Goal: Information Seeking & Learning: Find specific fact

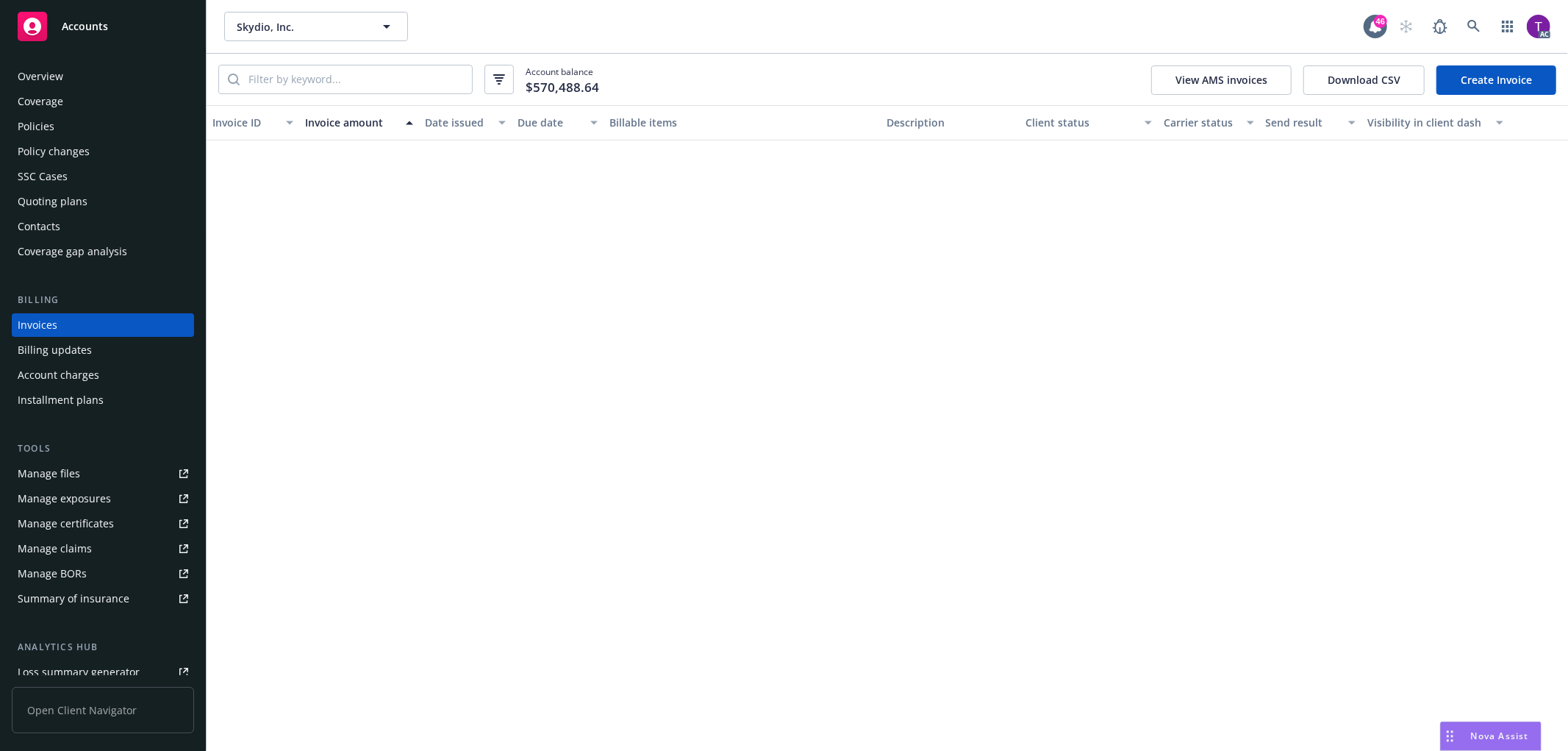
scroll to position [732, 0]
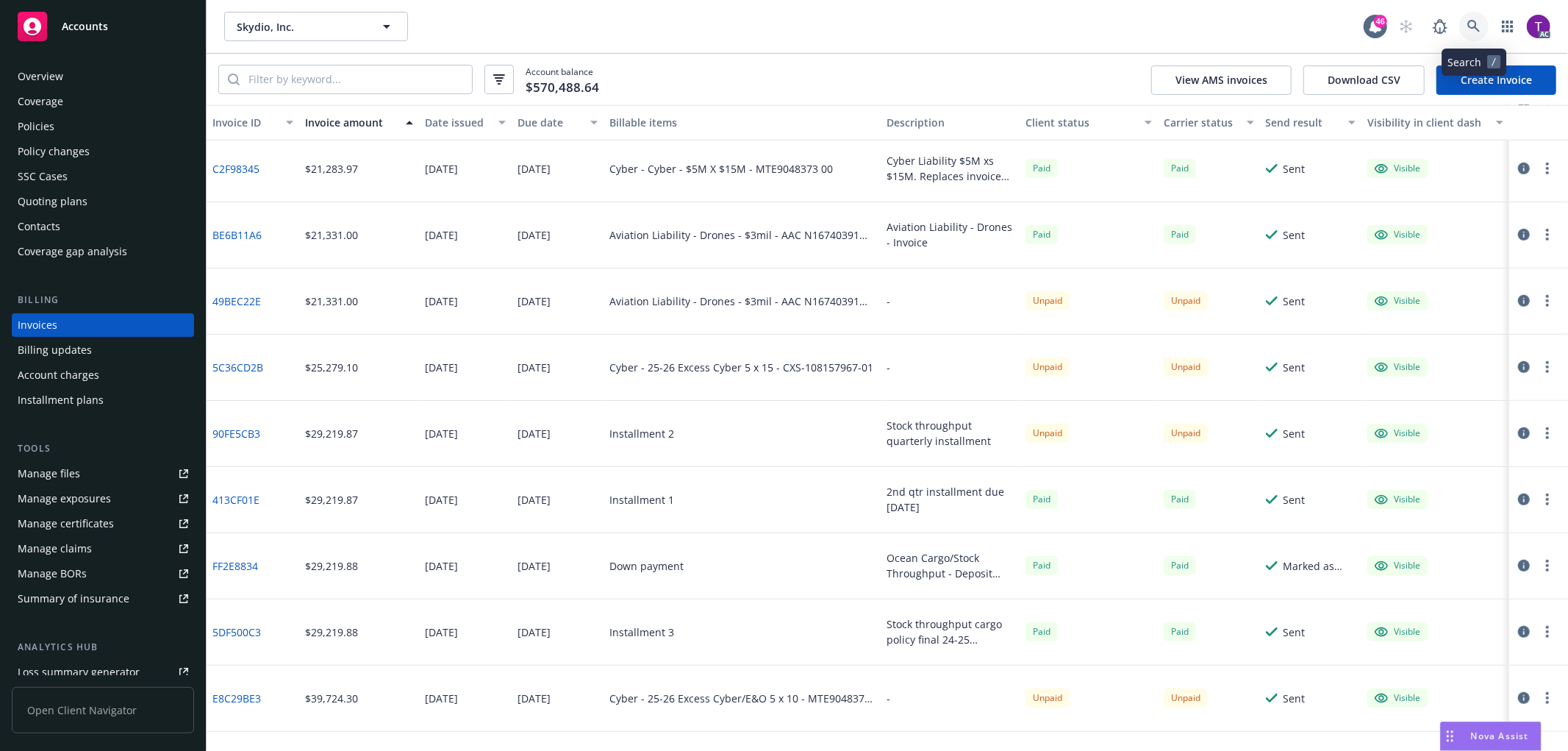
click at [1471, 18] on link at bounding box center [1473, 26] width 29 height 30
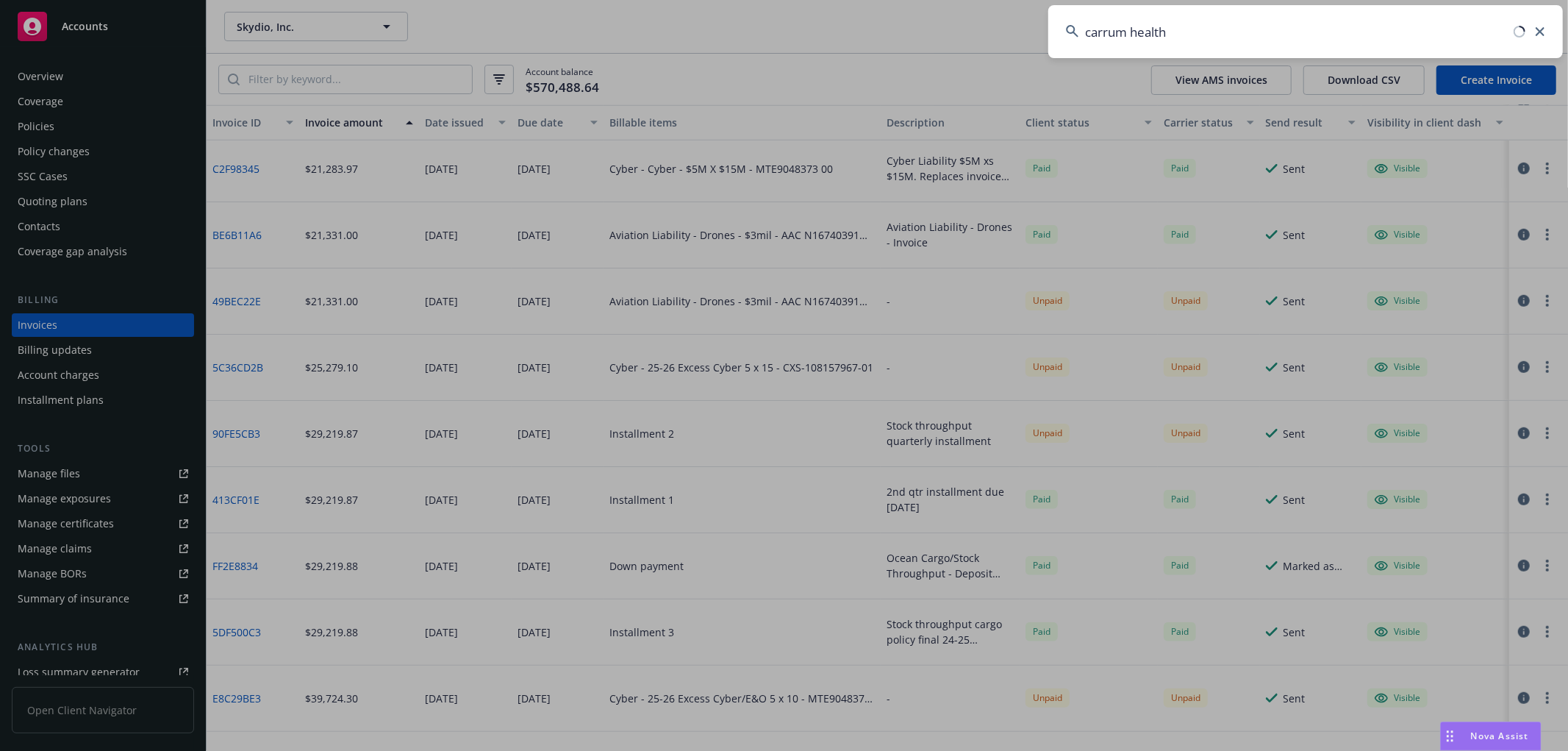
type input "carrum health"
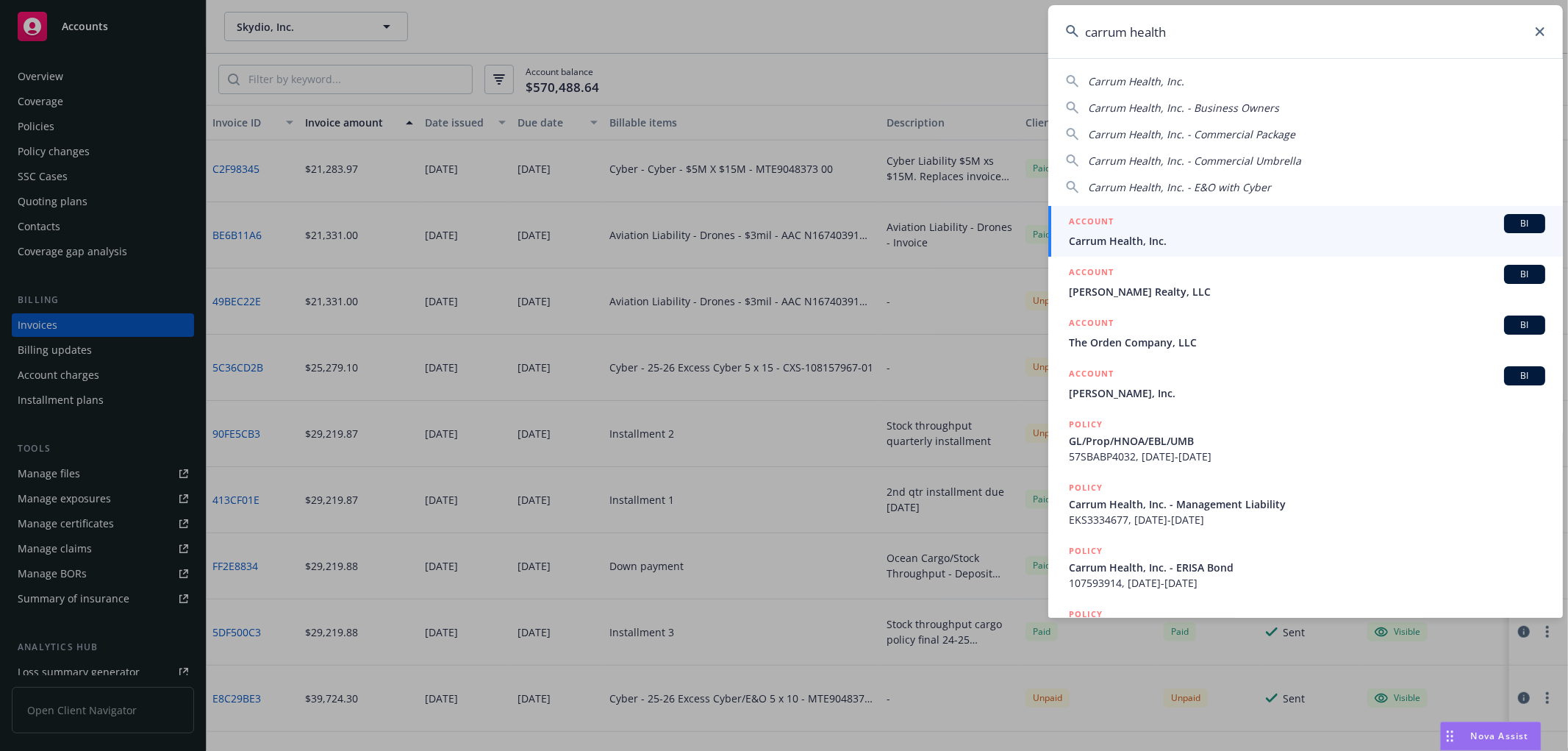
click at [1182, 236] on span "Carrum Health, Inc." at bounding box center [1306, 241] width 476 height 15
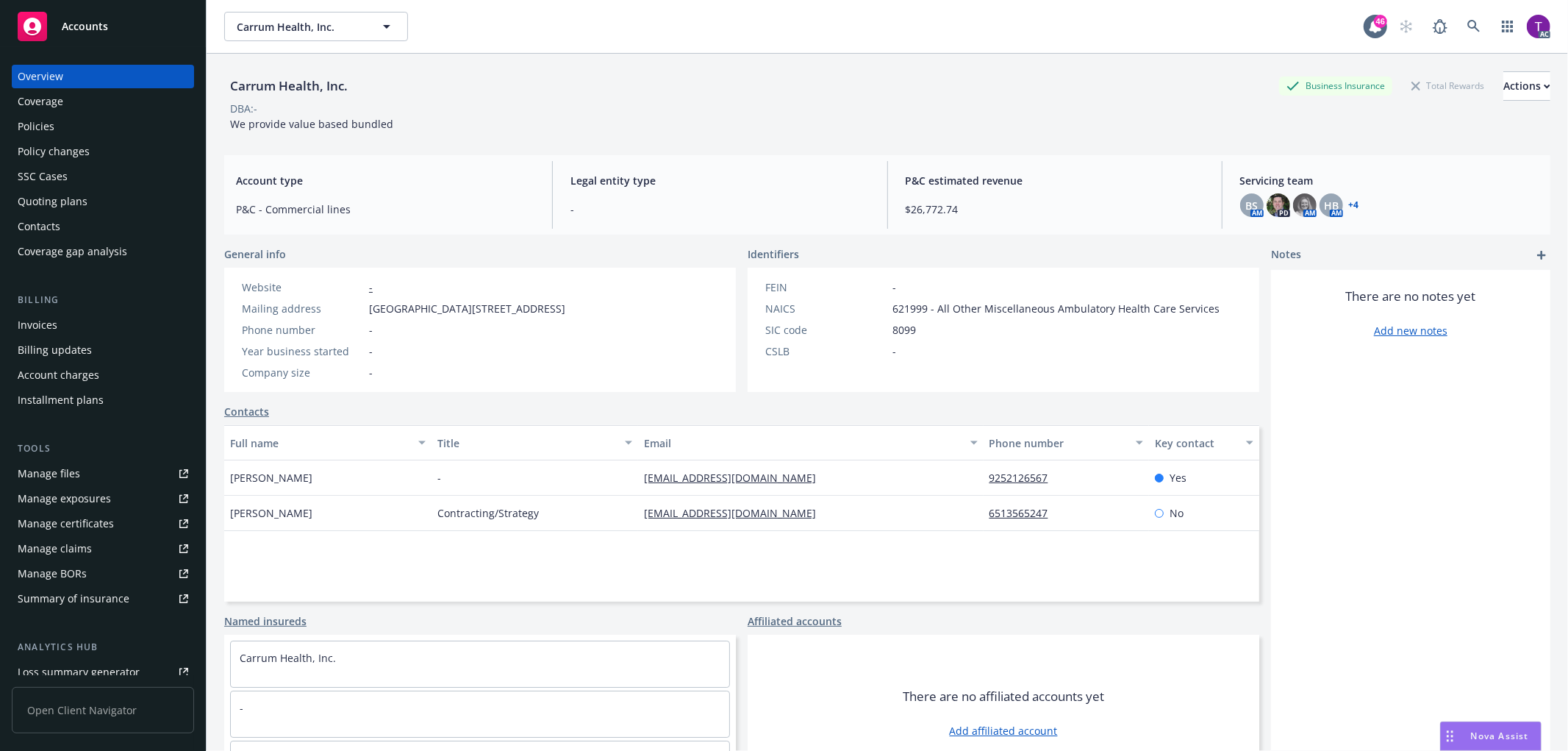
drag, startPoint x: 616, startPoint y: 309, endPoint x: 363, endPoint y: 311, distance: 253.0
click at [363, 311] on div "Mailing address 951 Mariners Island, Ste 300, San Mateo, CA, 94404" at bounding box center [404, 308] width 335 height 15
copy div "951 Mariners Island, Ste 300, San Mateo, CA, 94404"
drag, startPoint x: 378, startPoint y: 87, endPoint x: 232, endPoint y: 83, distance: 146.1
click at [232, 83] on div "Carrum Health, Inc. Business Insurance Total Rewards Actions" at bounding box center [887, 86] width 1326 height 30
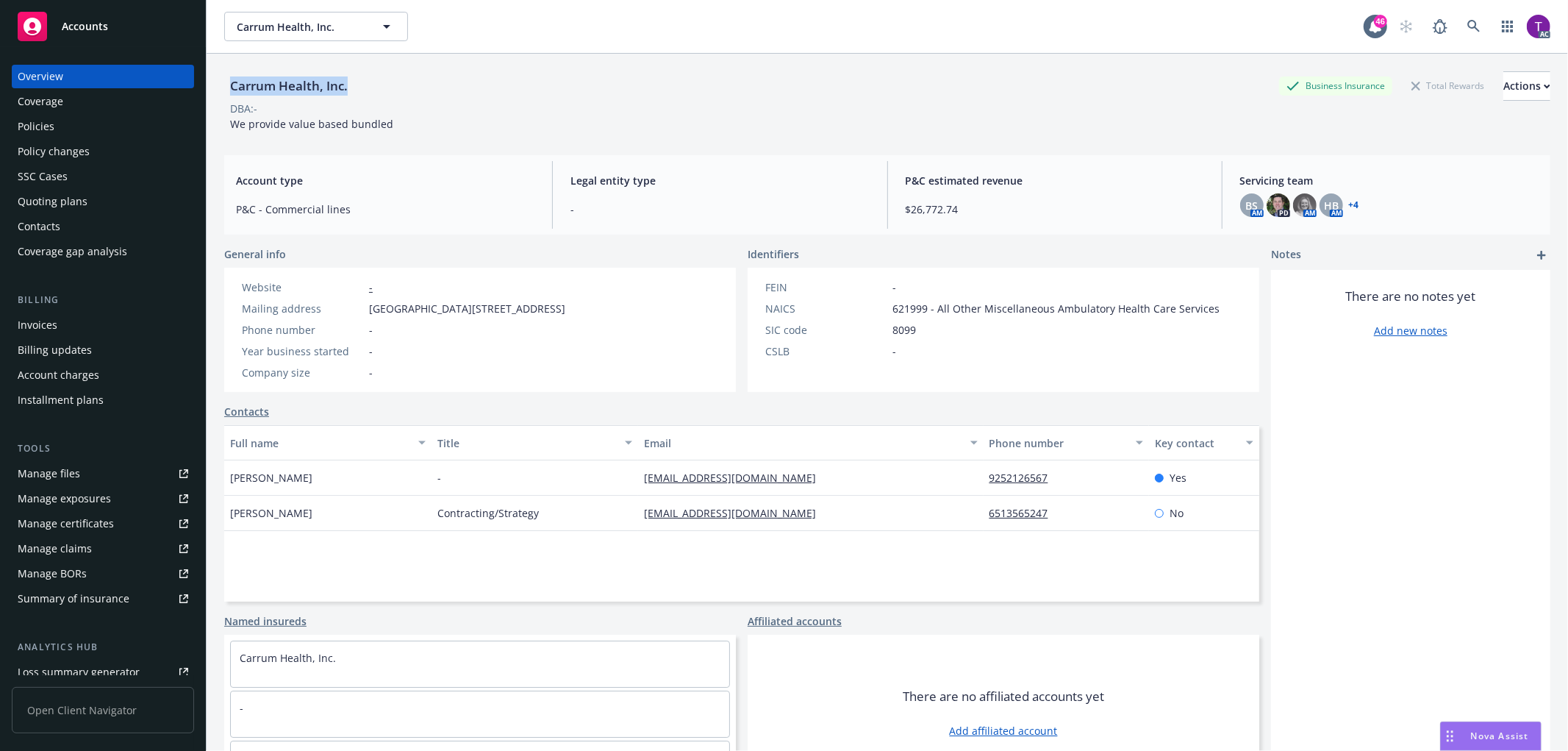
copy div "Carrum Health, Inc."
click at [1458, 26] on link at bounding box center [1473, 26] width 29 height 30
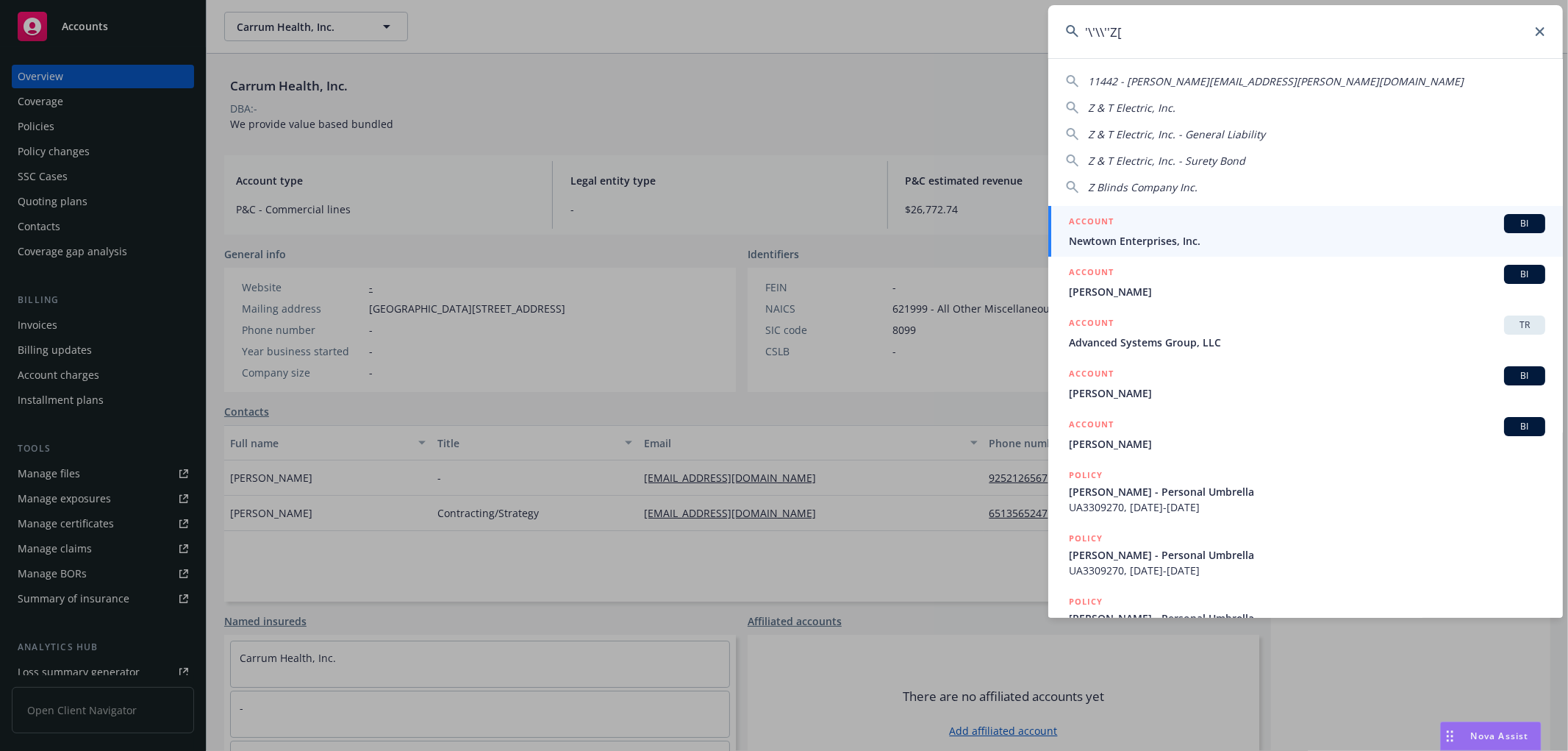
drag, startPoint x: 1191, startPoint y: 40, endPoint x: 415, endPoint y: -13, distance: 777.8
click at [415, 0] on html "Accounts Overview Coverage Policies Policy changes SSC Cases Quoting plans Cont…" at bounding box center [784, 375] width 1568 height 751
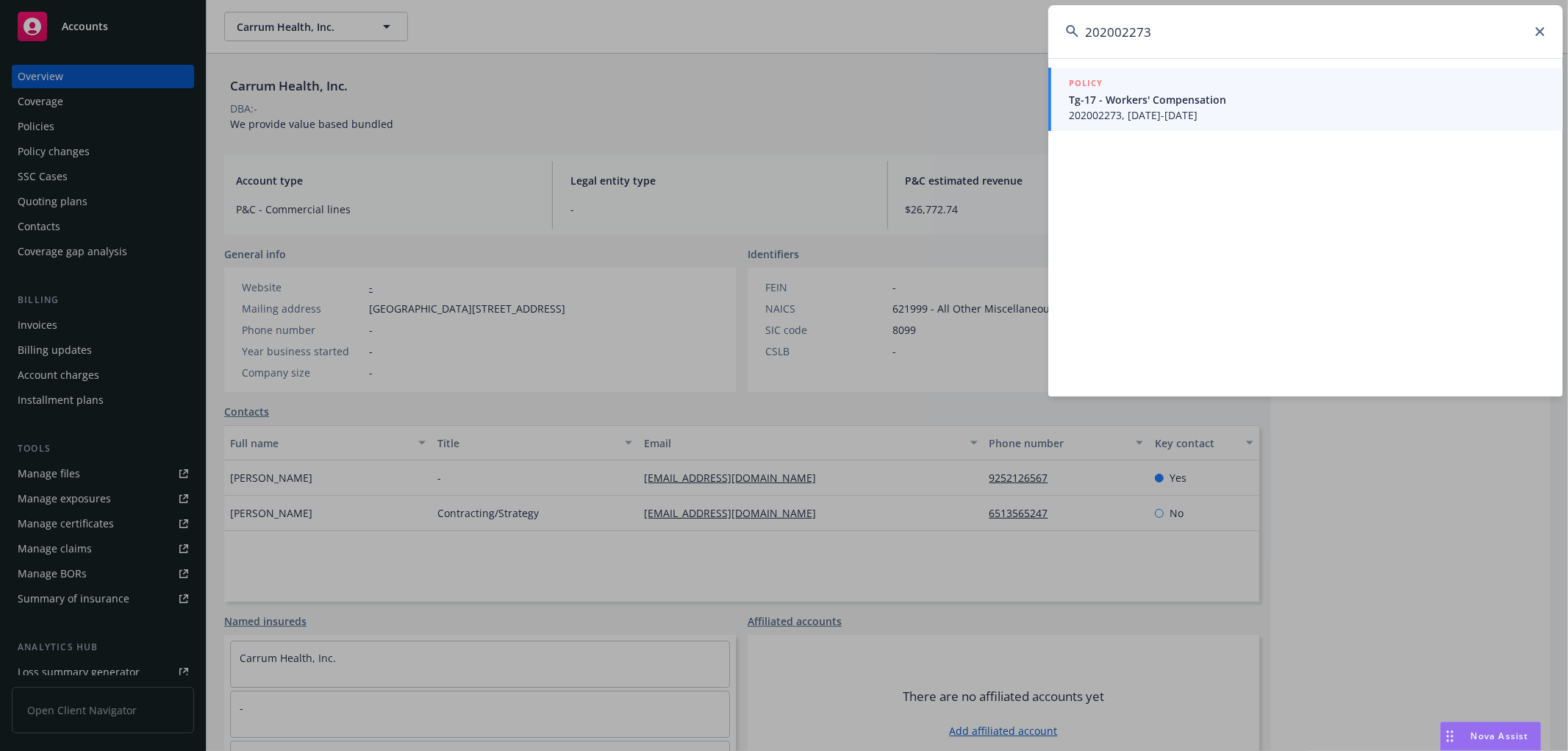
type input "202002273"
click at [1132, 86] on div "POLICY" at bounding box center [1306, 83] width 476 height 16
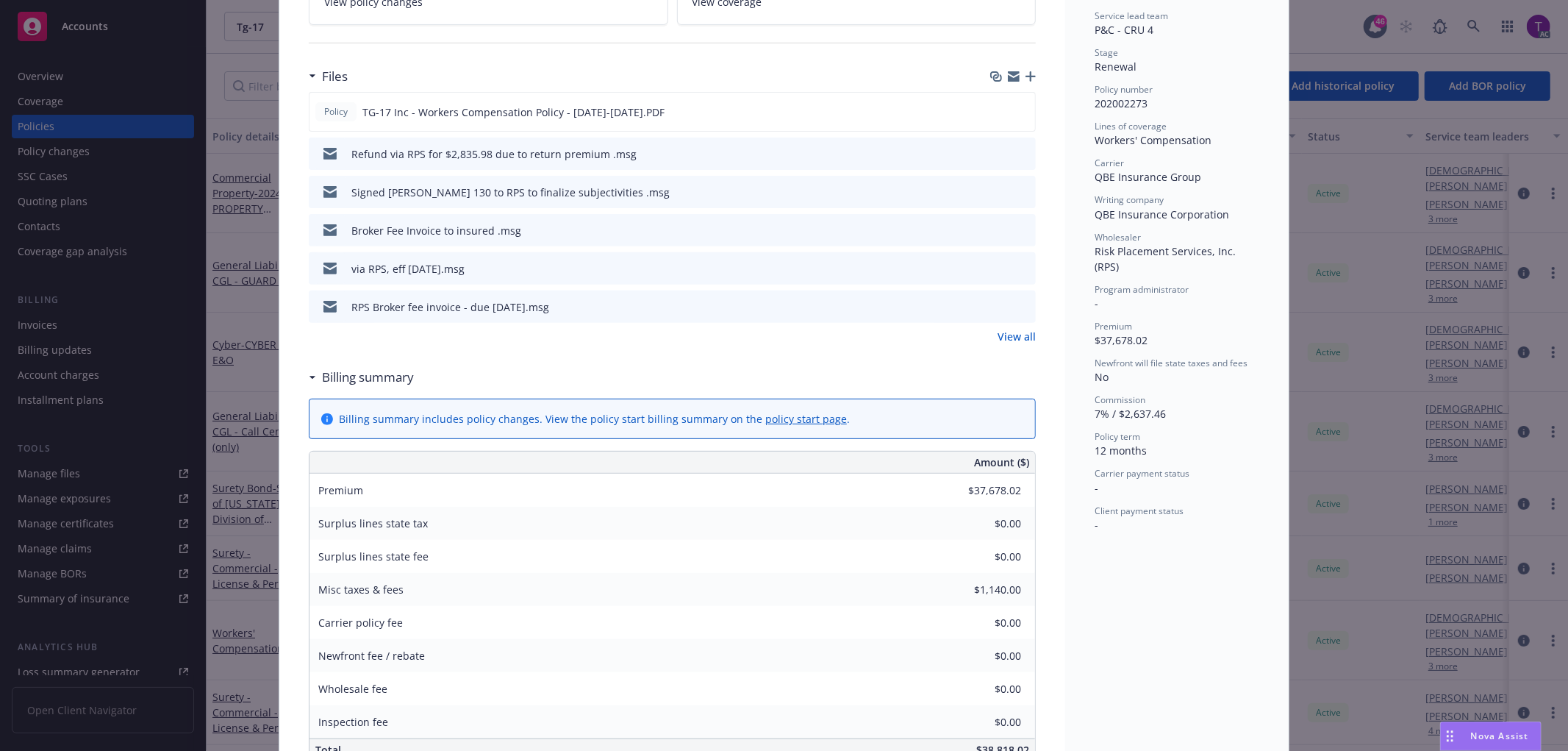
scroll to position [263, 0]
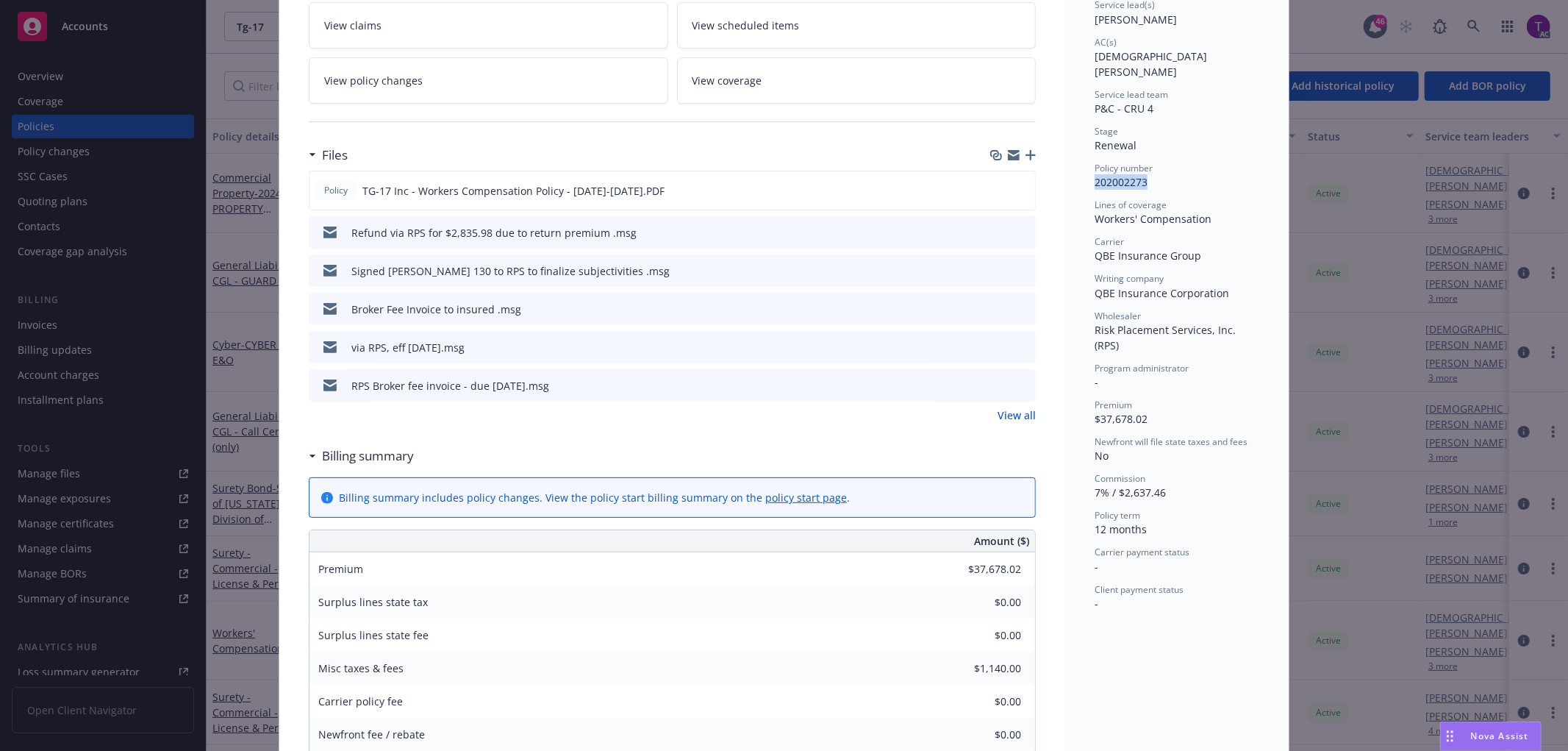
drag, startPoint x: 1131, startPoint y: 151, endPoint x: 1078, endPoint y: 153, distance: 53.0
click at [1078, 153] on div "Status Active Effective dates 04/01/2025 - 04/01/2026 Producer(s) Brian Kellehe…" at bounding box center [1176, 617] width 223 height 1590
copy span "202002273"
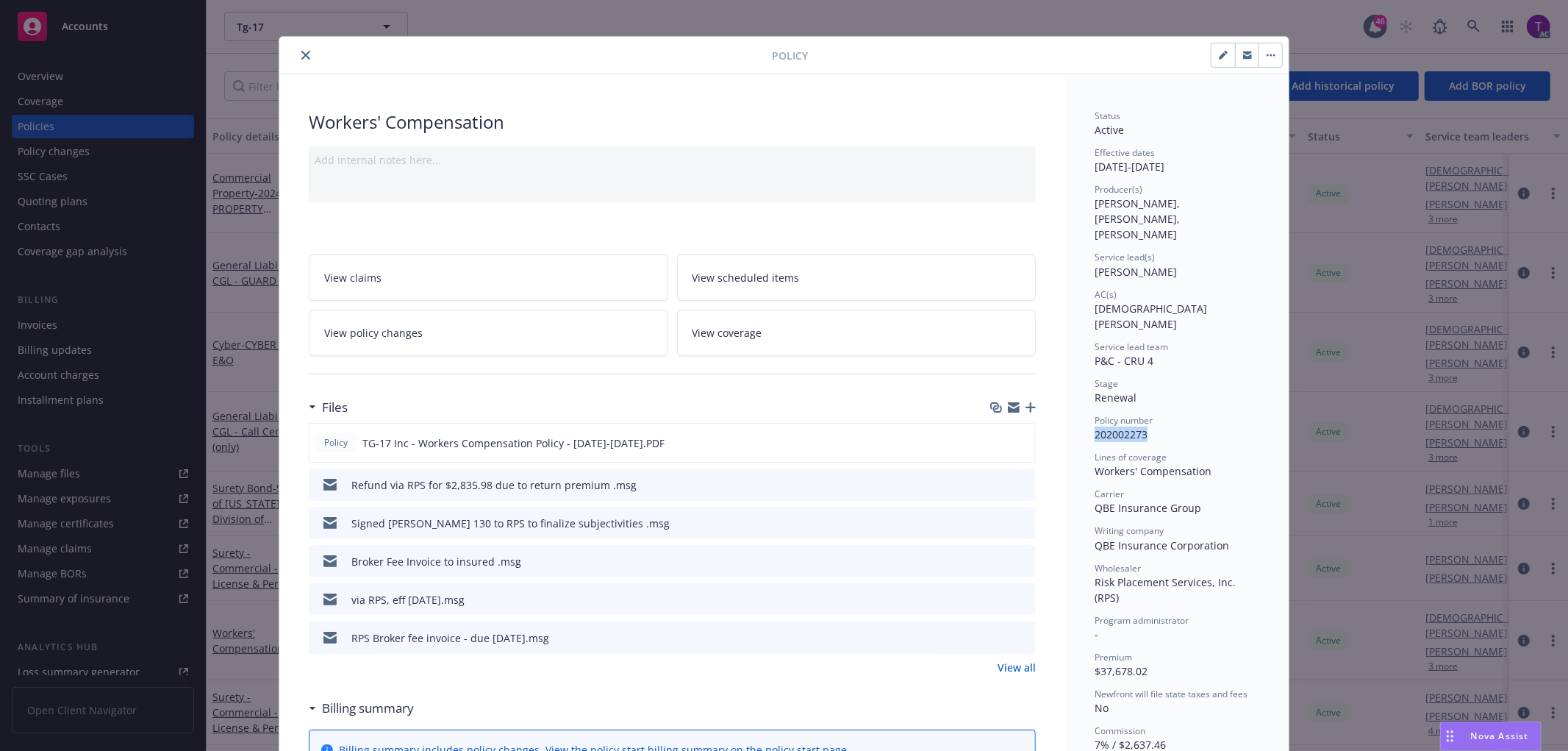
scroll to position [0, 0]
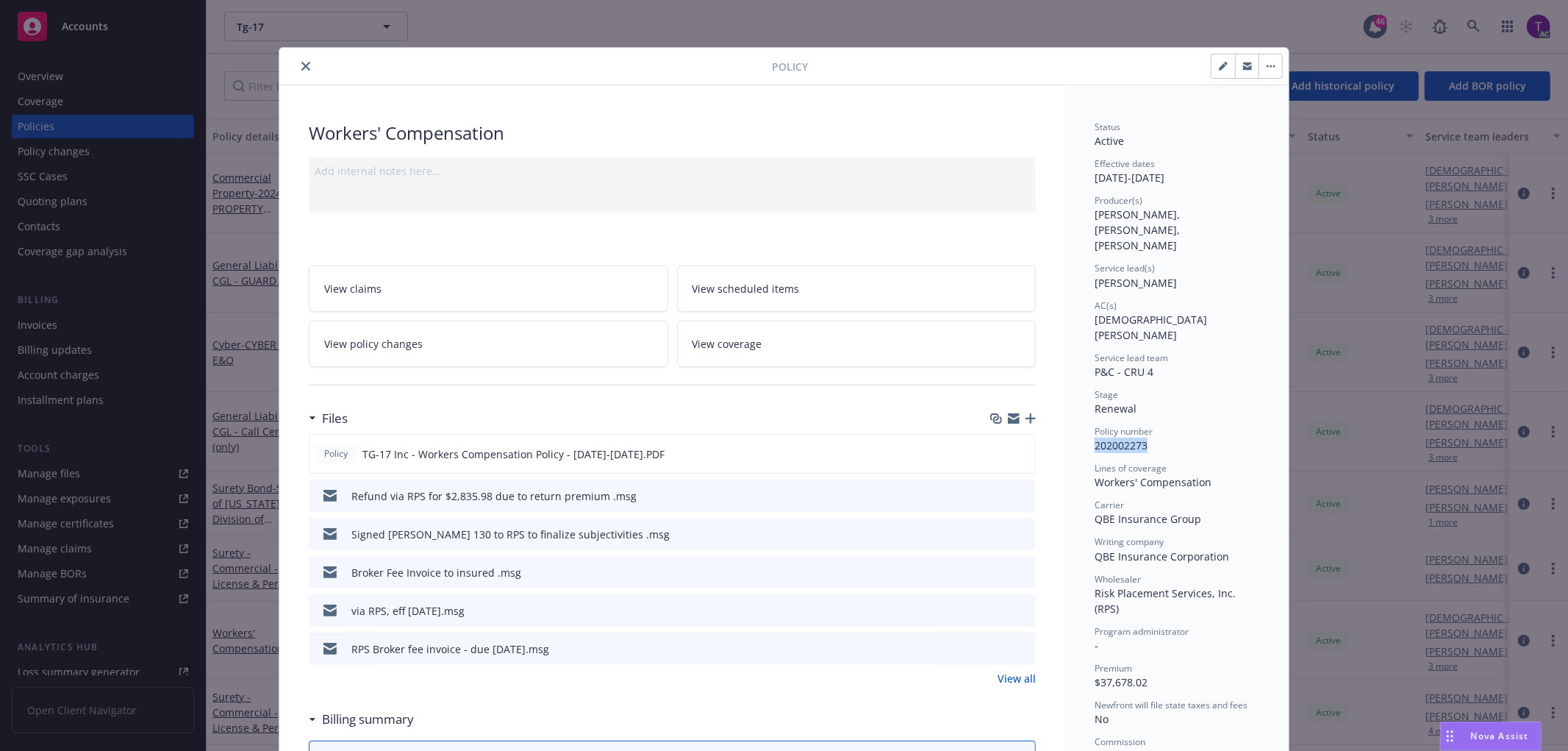
click at [302, 67] on icon "close" at bounding box center [306, 66] width 8 height 8
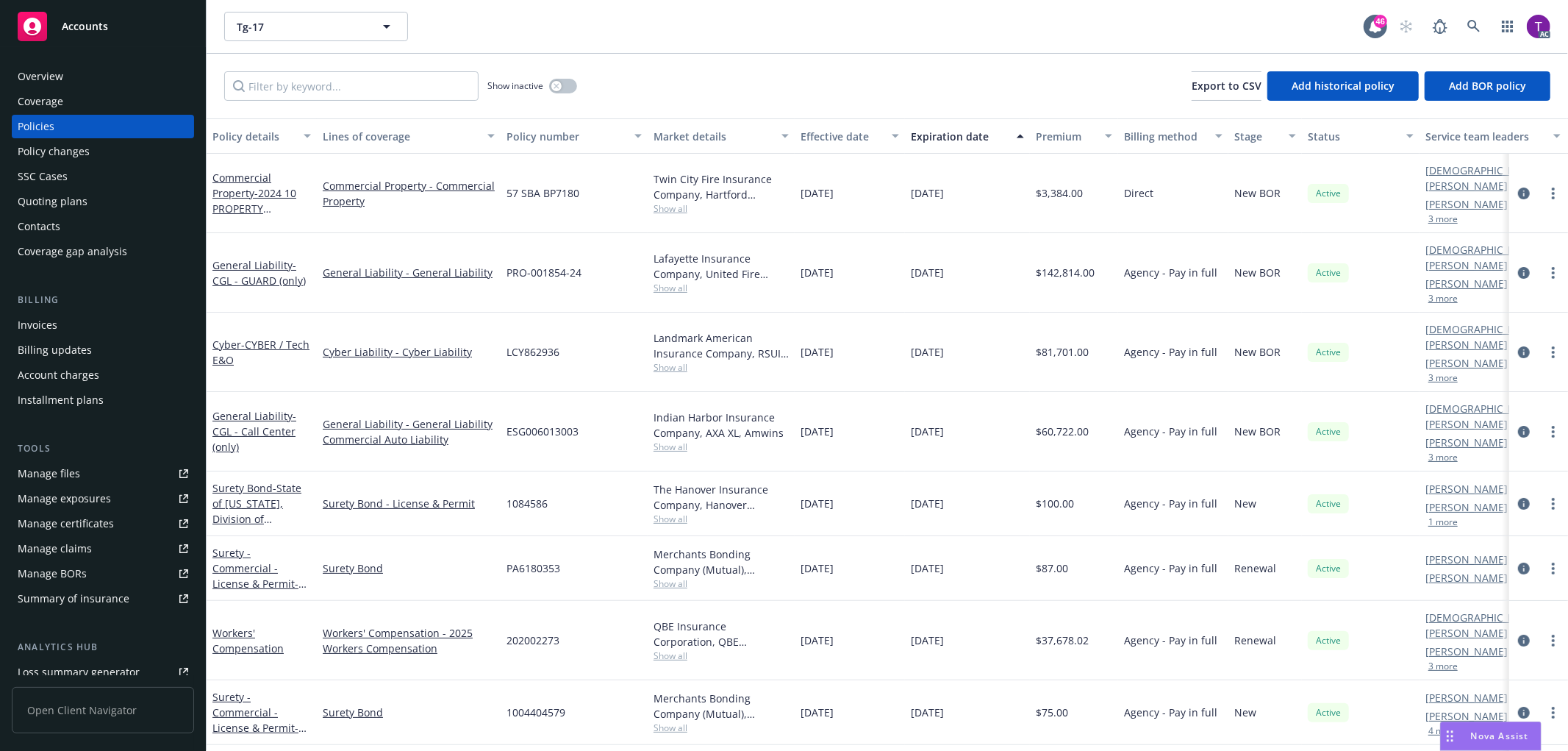
click at [23, 328] on div "Invoices" at bounding box center [37, 325] width 40 height 24
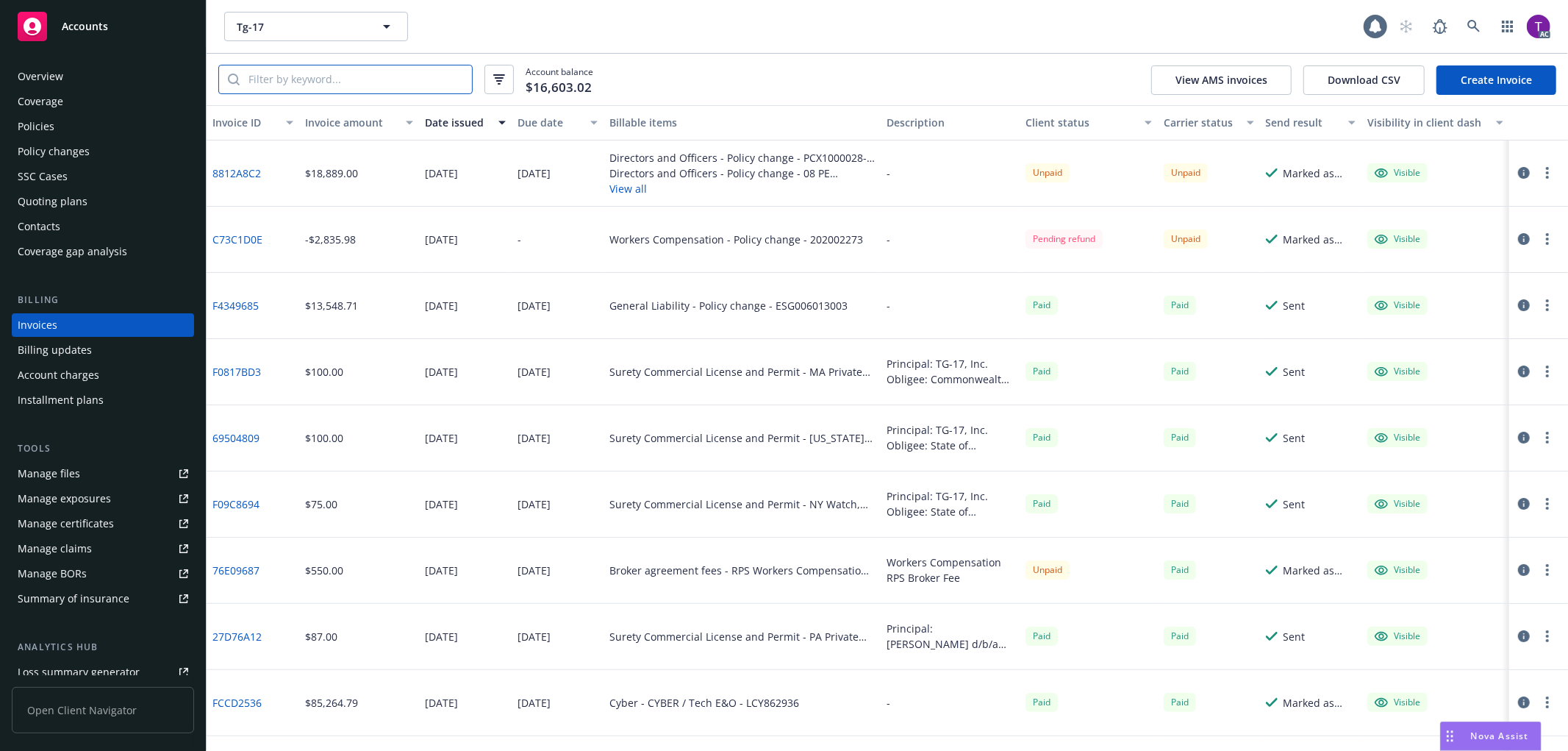
click at [276, 72] on input "search" at bounding box center [356, 79] width 233 height 28
paste input "202002273"
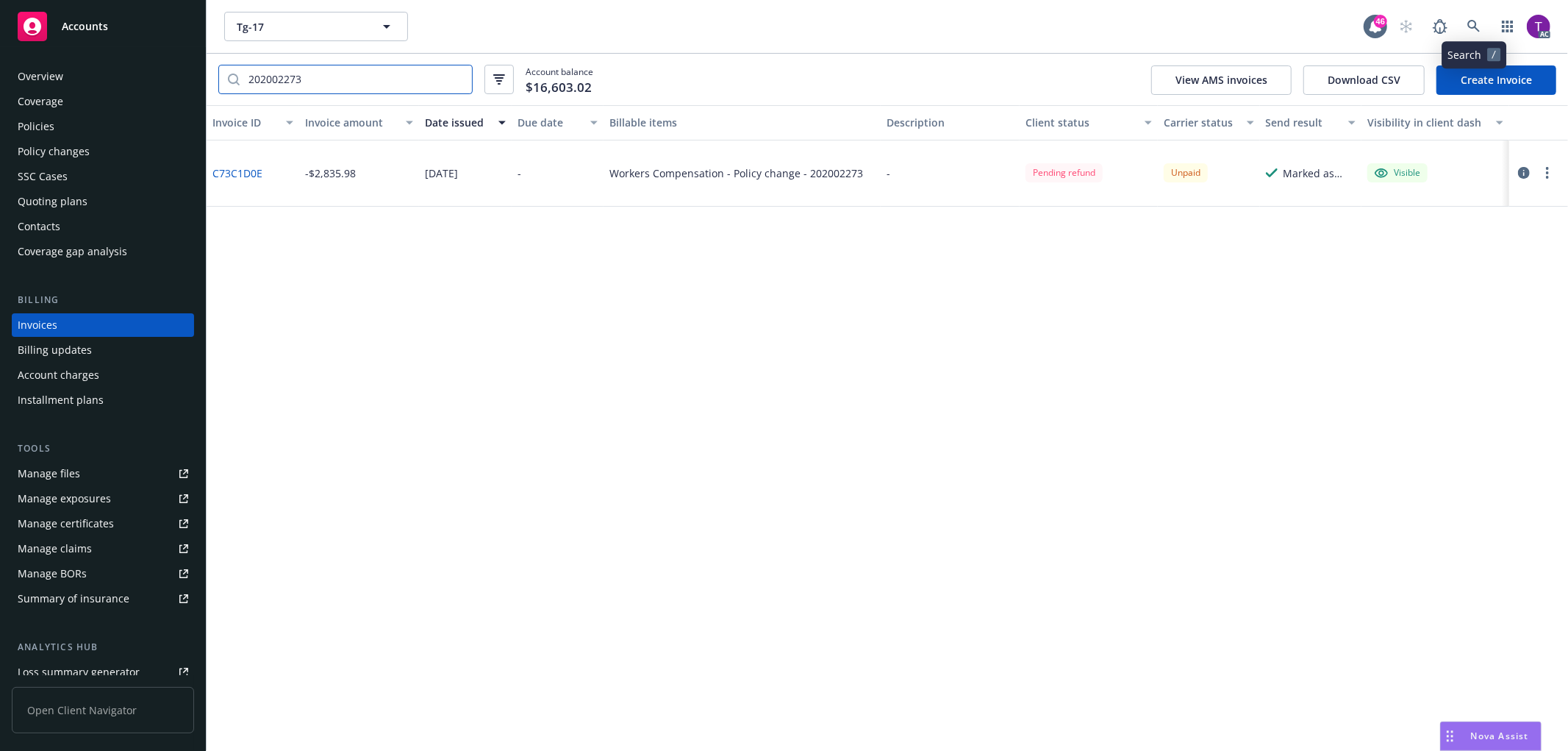
type input "202002273"
click at [1478, 26] on icon at bounding box center [1474, 27] width 13 height 13
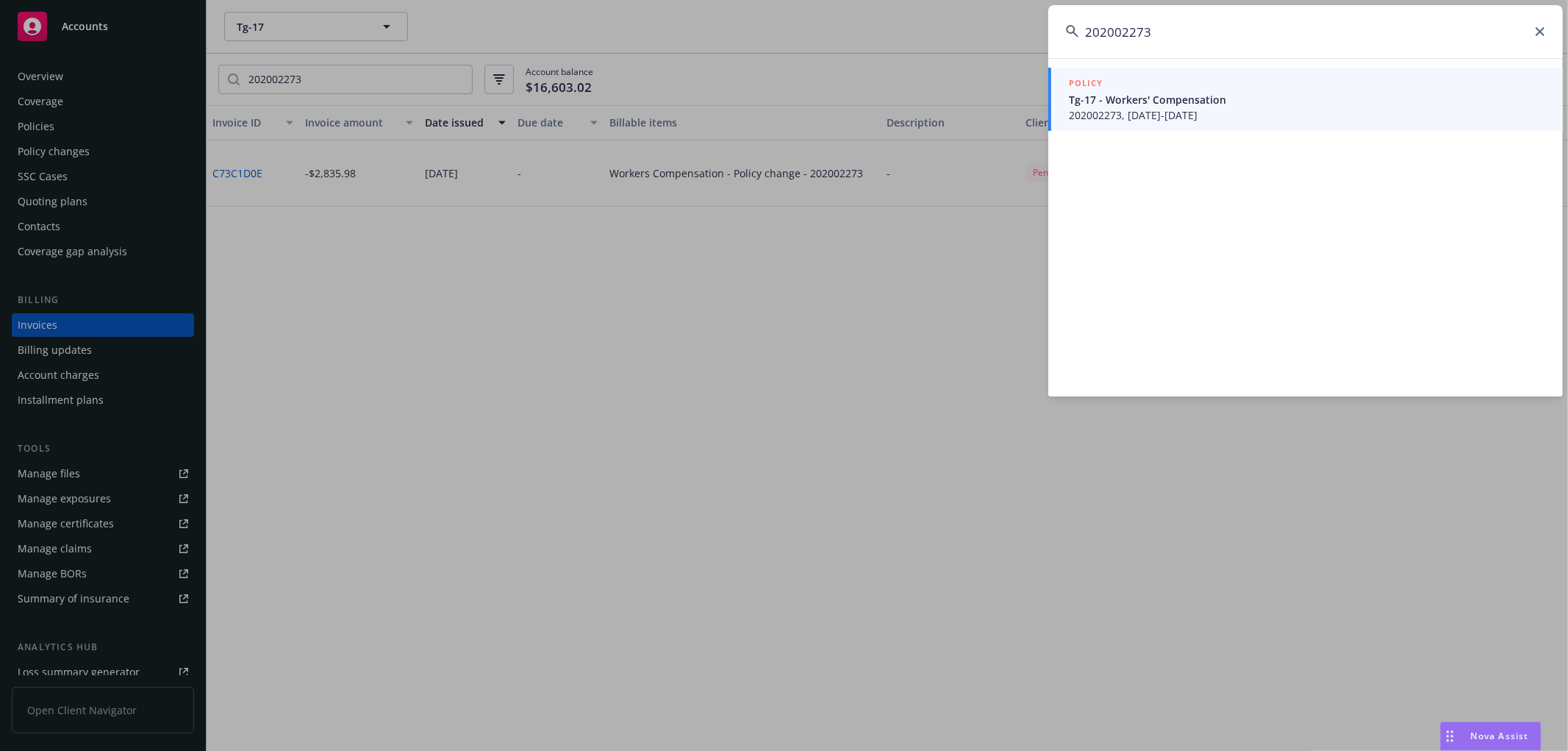
type input "202002273"
click at [1132, 92] on span "Tg-17 - Workers' Compensation" at bounding box center [1306, 99] width 476 height 15
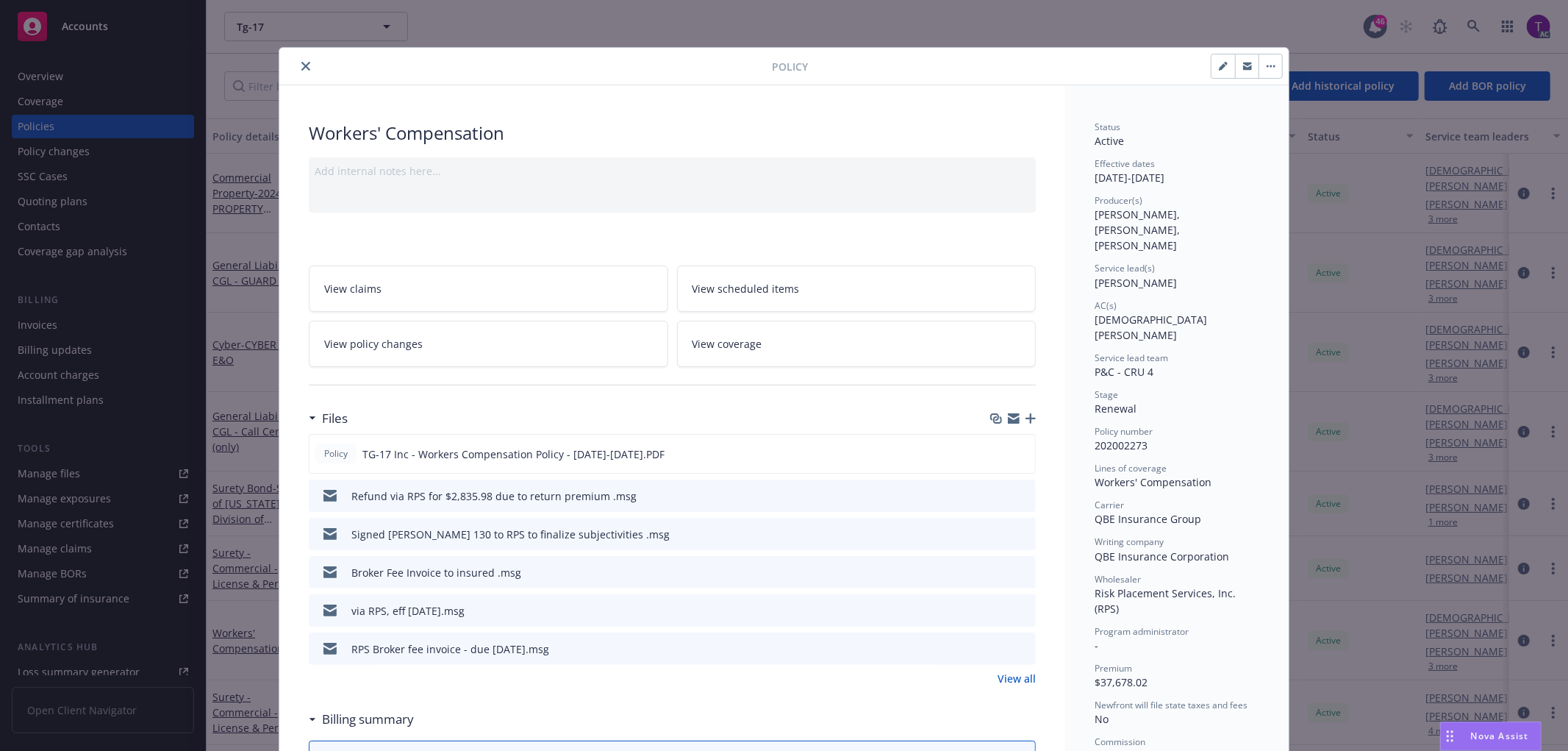
click at [98, 319] on div "Policy Workers' Compensation Add internal notes here... View claims View schedu…" at bounding box center [784, 375] width 1568 height 751
click at [297, 67] on button "close" at bounding box center [305, 66] width 18 height 18
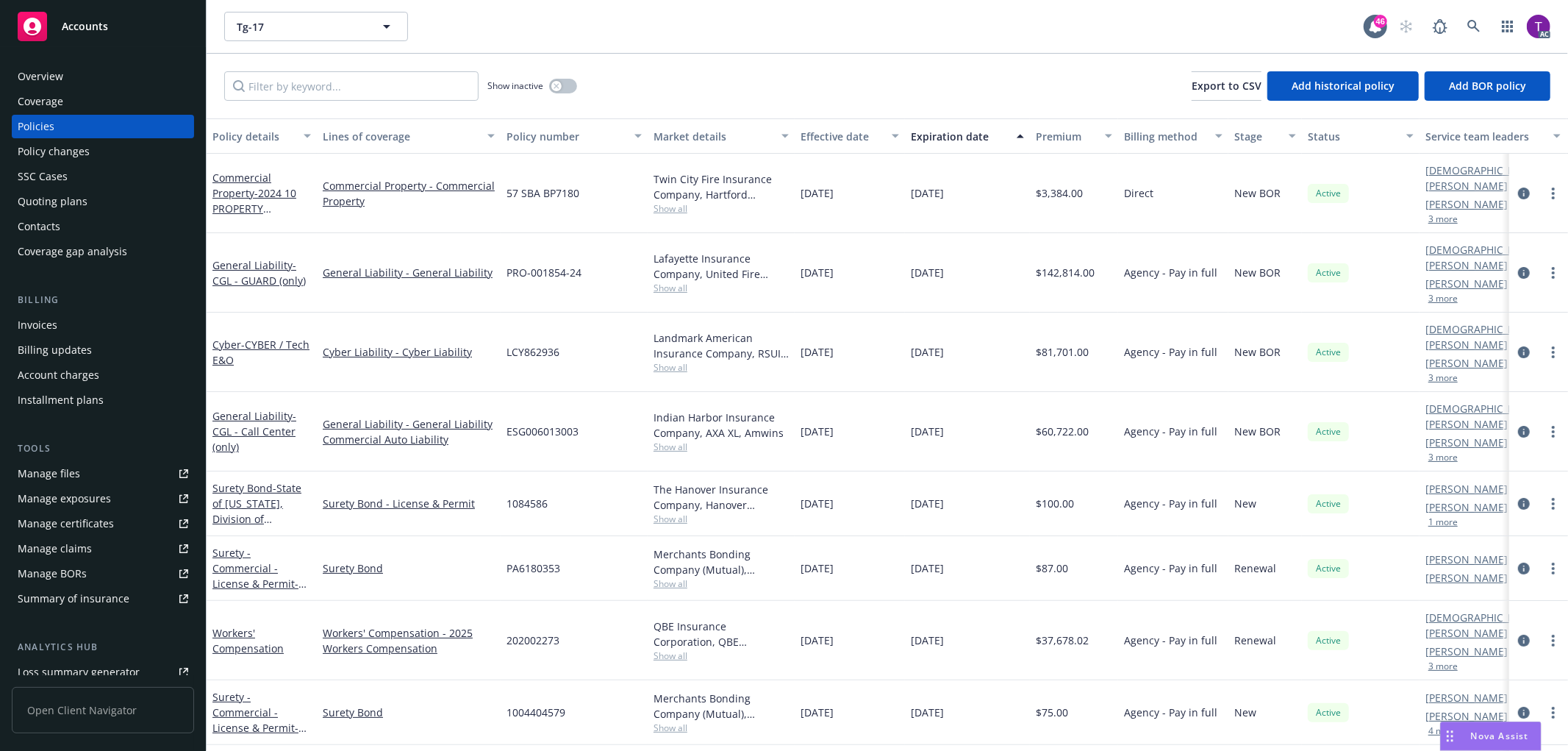
click at [65, 320] on div "Invoices" at bounding box center [103, 325] width 170 height 24
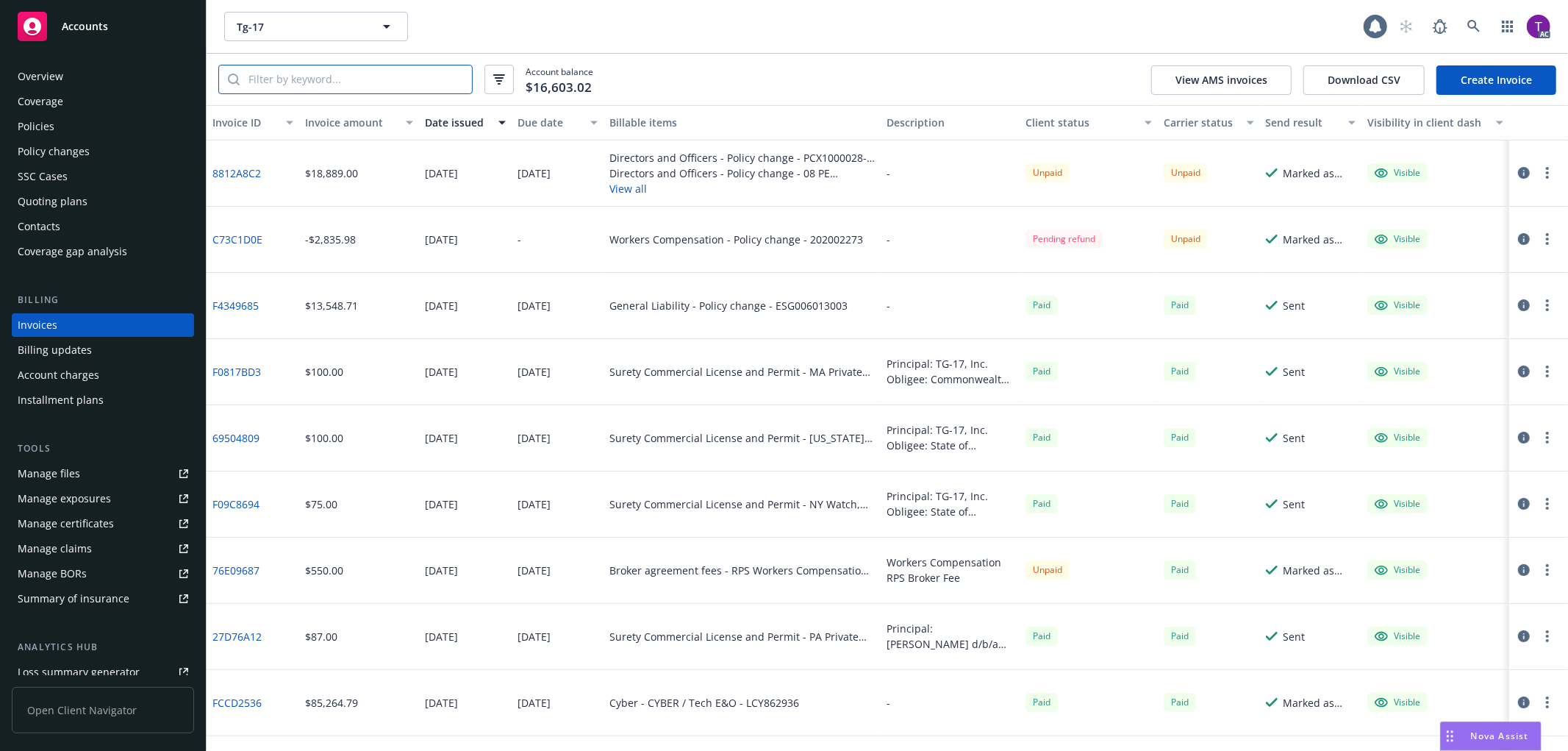
click at [294, 83] on input "search" at bounding box center [356, 79] width 233 height 28
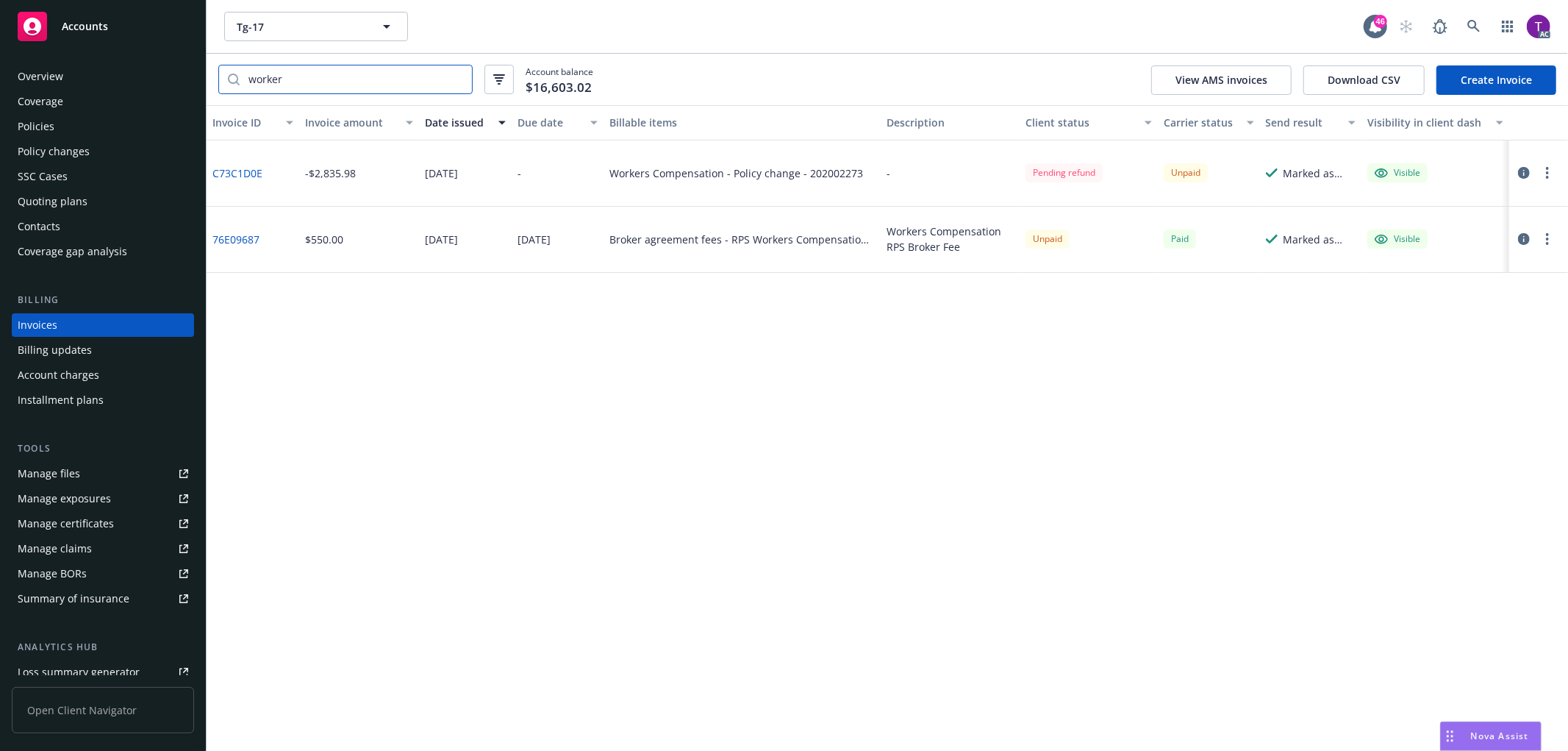
type input "worker"
click at [229, 232] on link "76E09687" at bounding box center [236, 239] width 47 height 15
click at [71, 128] on div "Policies" at bounding box center [103, 126] width 170 height 24
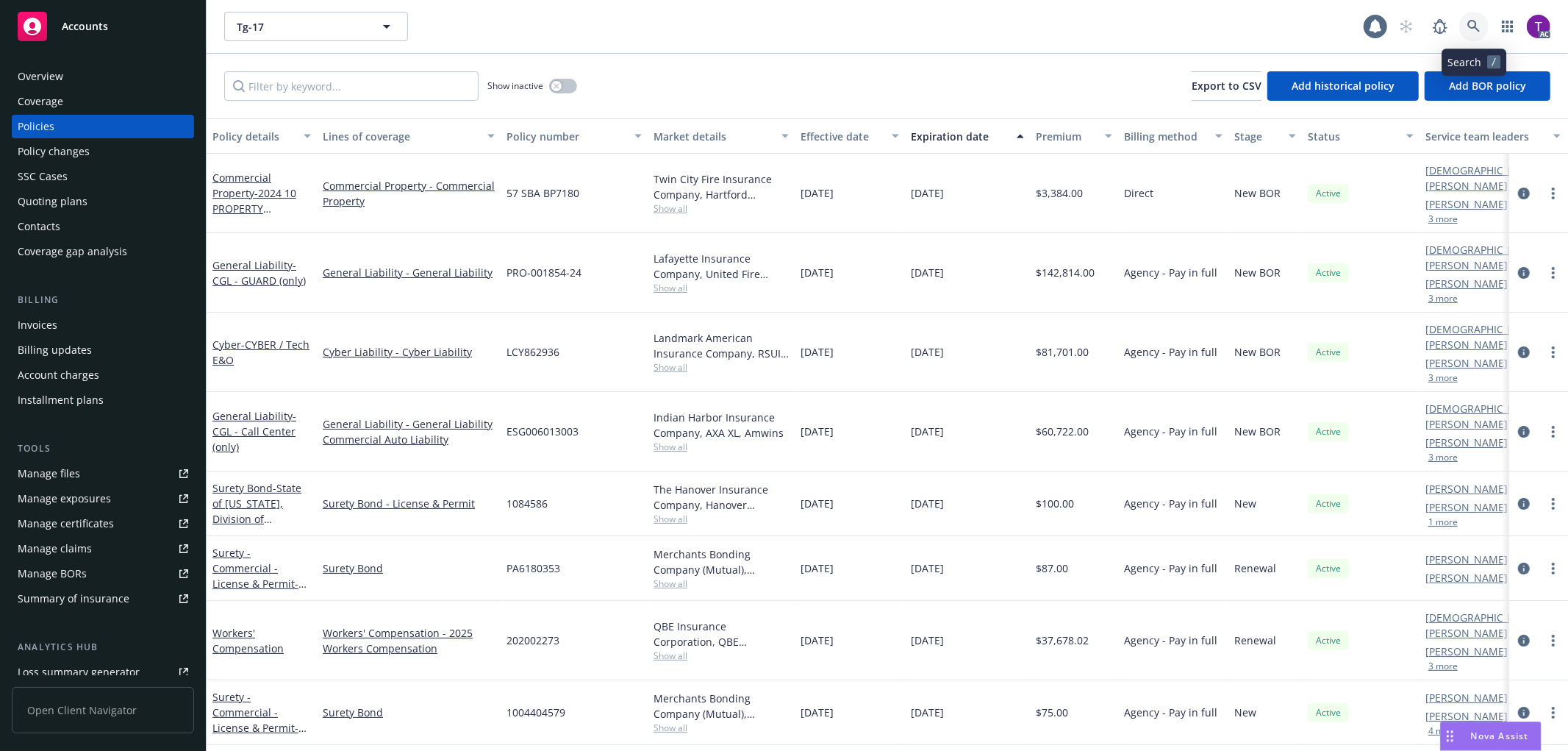
click at [1481, 28] on link at bounding box center [1473, 26] width 29 height 30
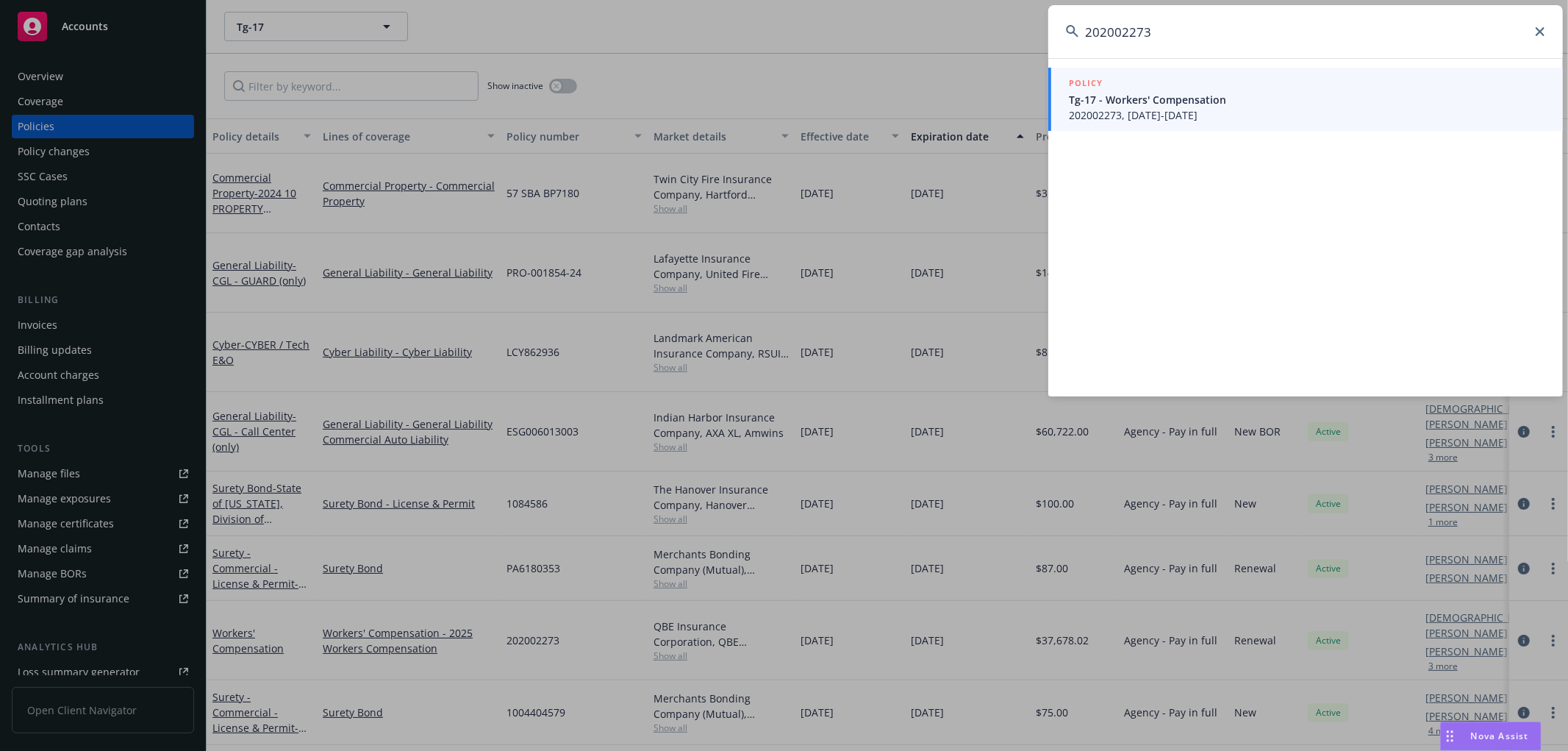
type input "202002273"
click at [1128, 113] on span "202002273, 04/01/2025-04/01/2026" at bounding box center [1306, 115] width 476 height 15
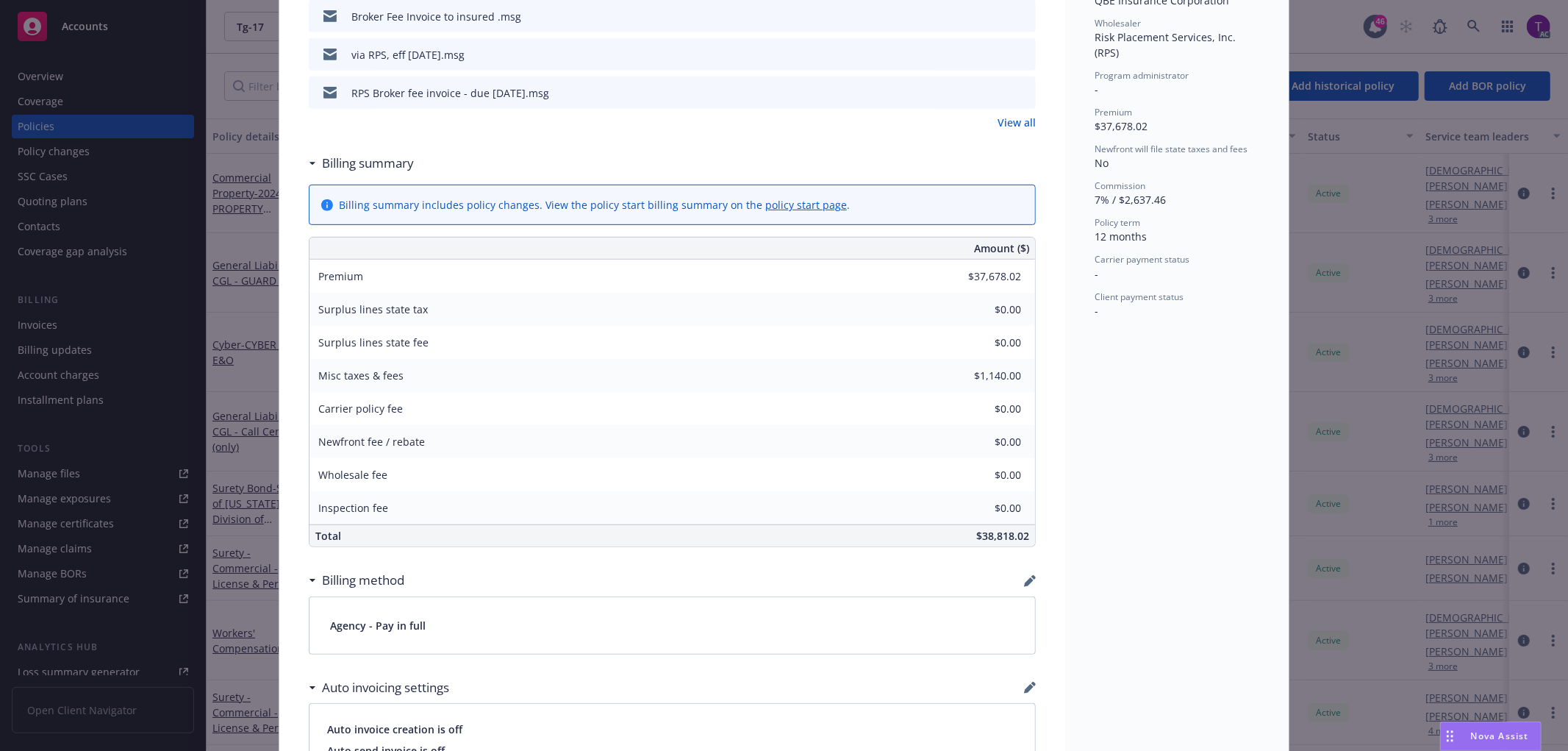
scroll to position [557, 0]
